Goal: Transaction & Acquisition: Purchase product/service

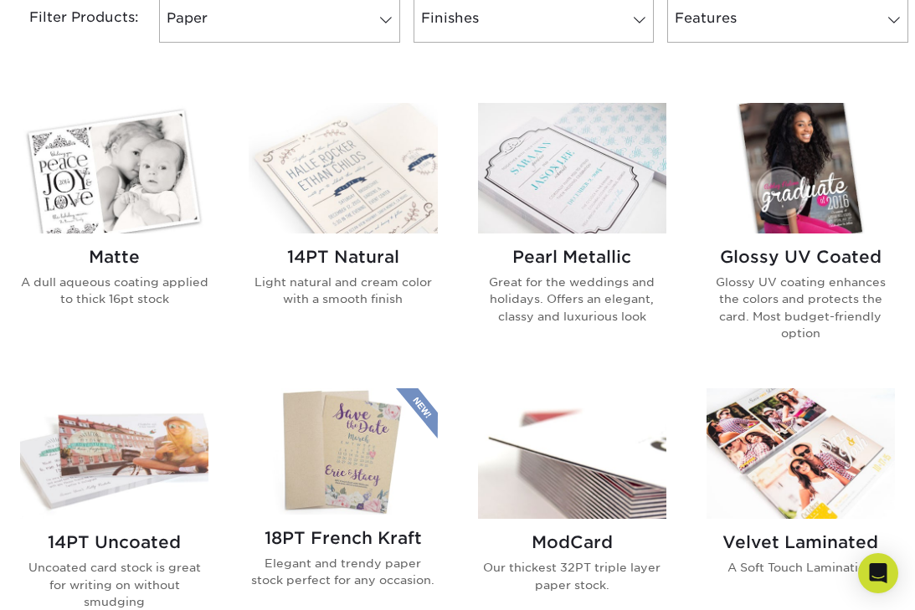
scroll to position [743, 0]
click at [795, 255] on h2 "Glossy UV Coated" at bounding box center [800, 257] width 188 height 20
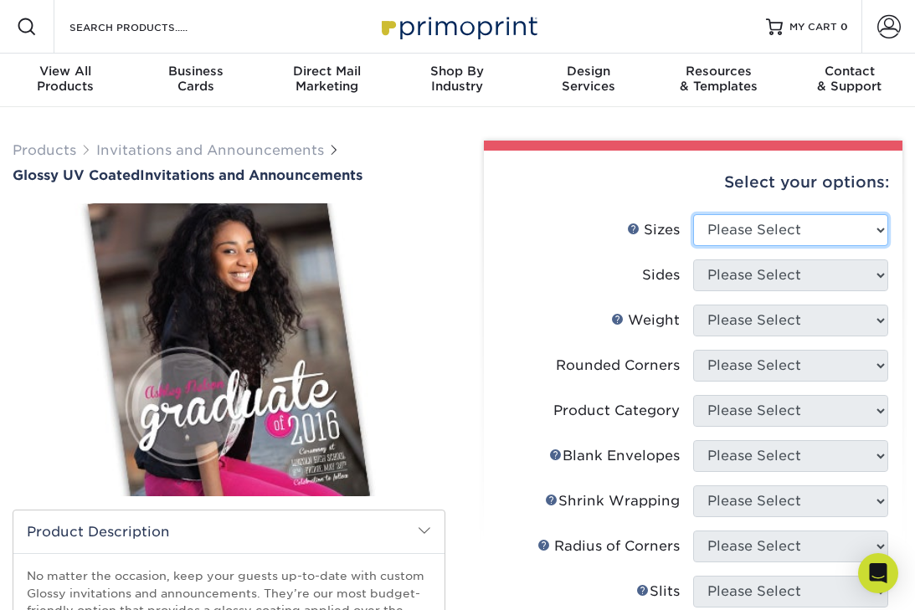
select select "5.00x7.00"
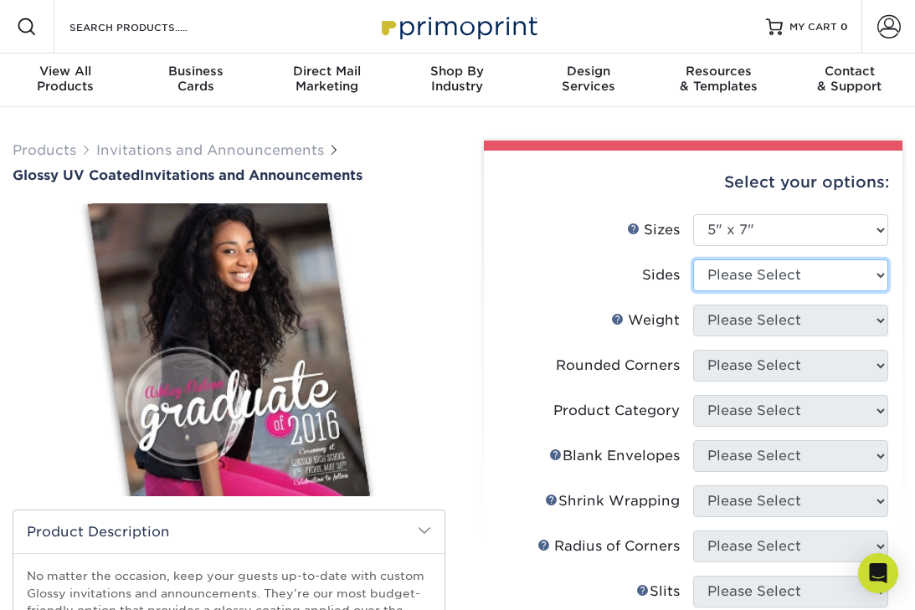
select select "13abbda7-1d64-4f25-8bb2-c179b224825d"
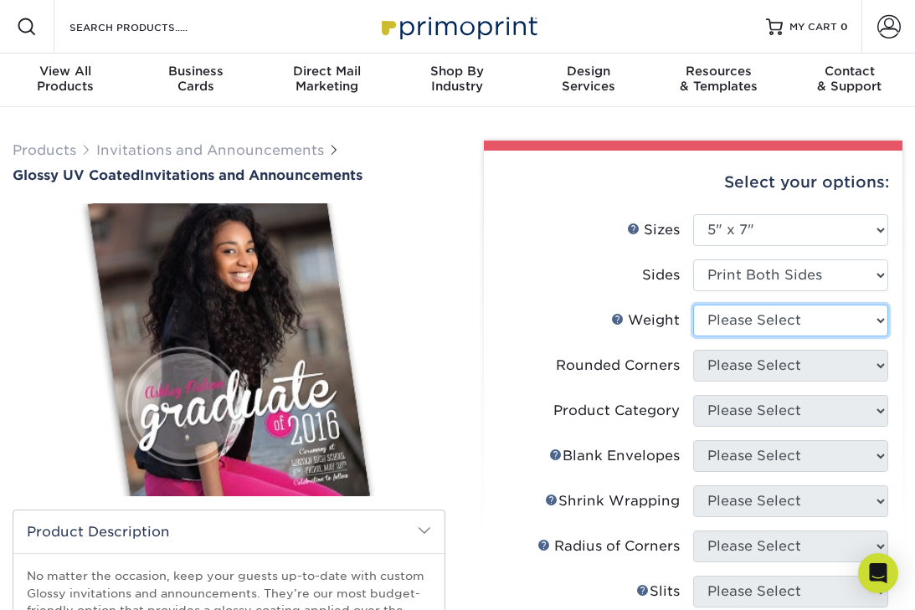
select select "16PT"
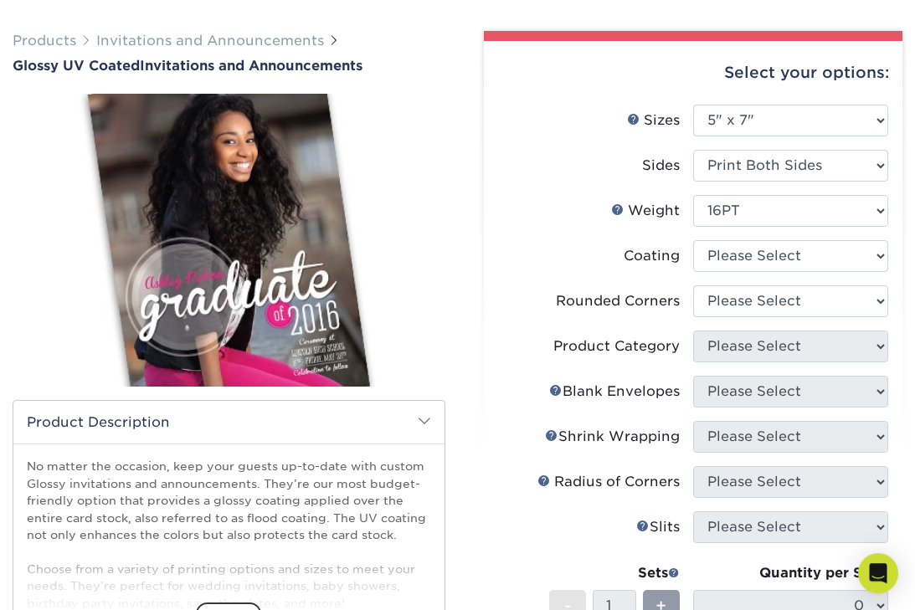
scroll to position [112, 0]
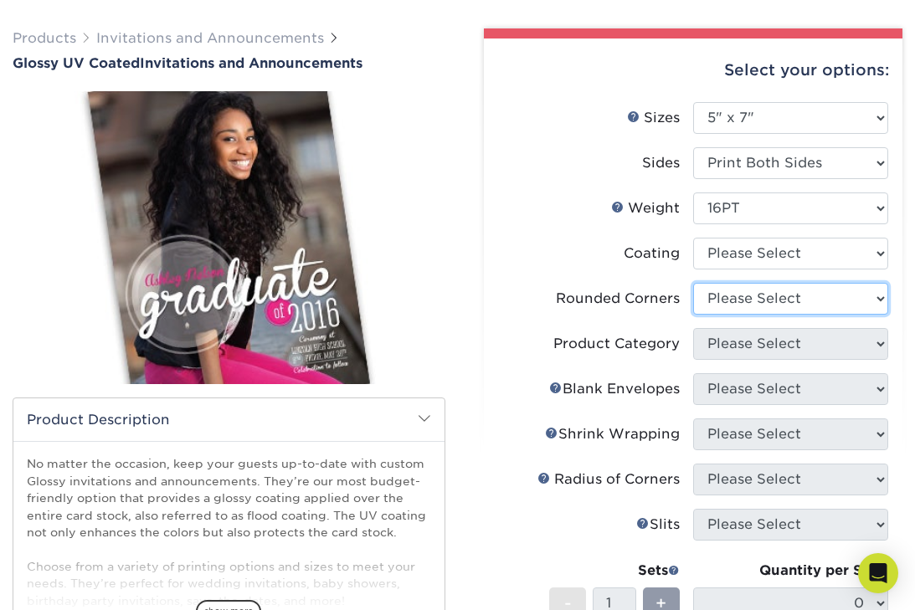
select select "0"
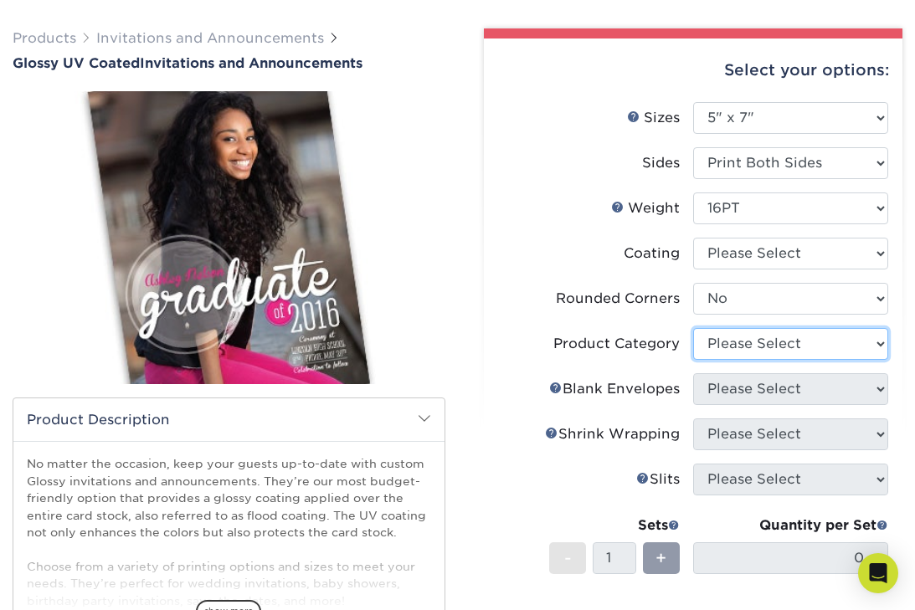
click at [825, 347] on select "Please Select" at bounding box center [790, 344] width 195 height 32
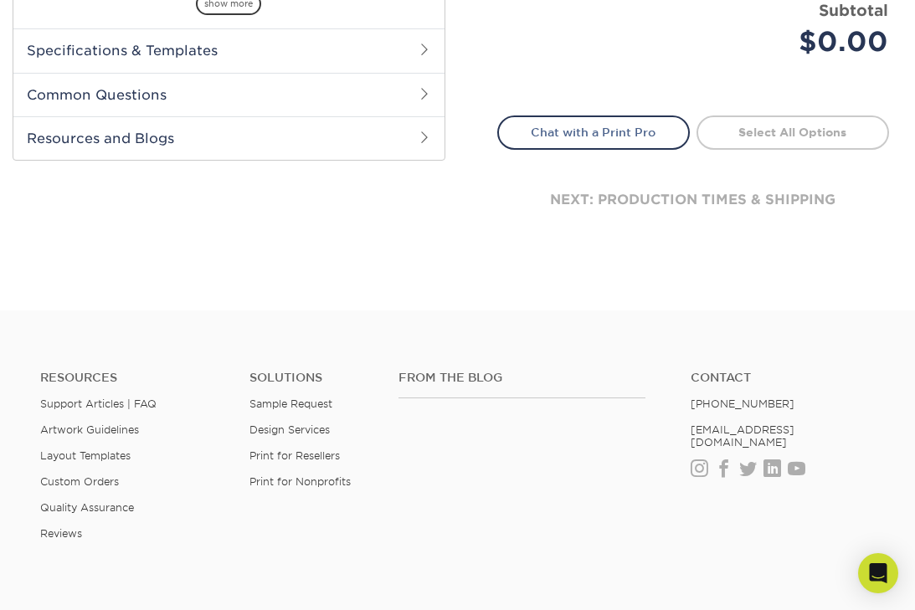
scroll to position [722, 0]
click at [56, 460] on ul "Resources Support Articles | FAQ Artwork Guidelines Layout Templates Custom Ord…" at bounding box center [132, 460] width 209 height 183
click at [66, 454] on link "Layout Templates" at bounding box center [85, 454] width 90 height 13
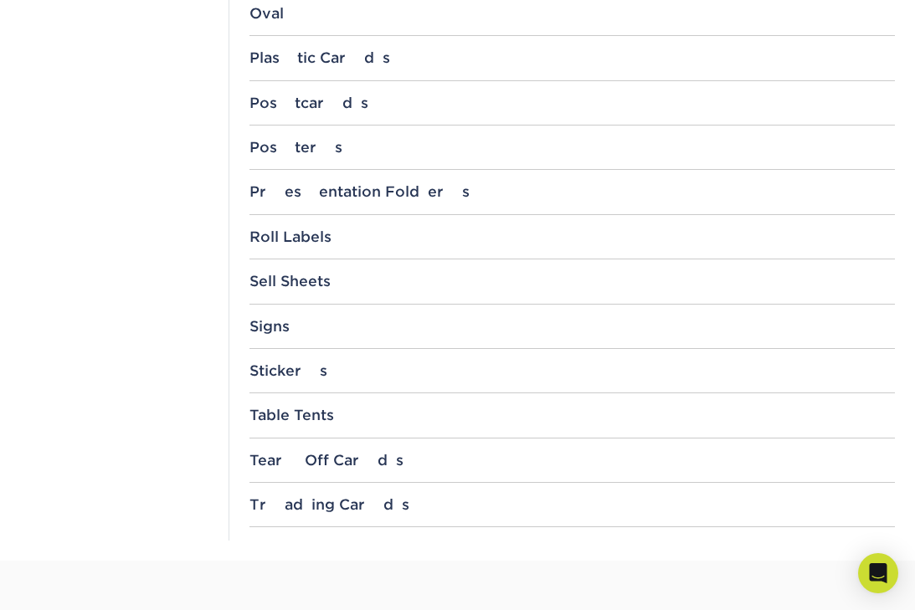
scroll to position [1728, 0]
